Goal: Information Seeking & Learning: Learn about a topic

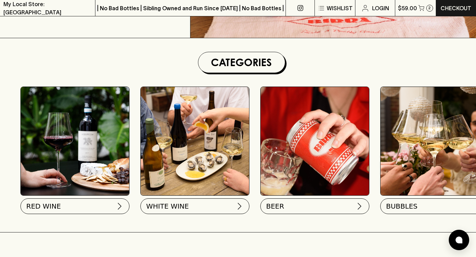
scroll to position [235, 0]
